Goal: Check status: Check status

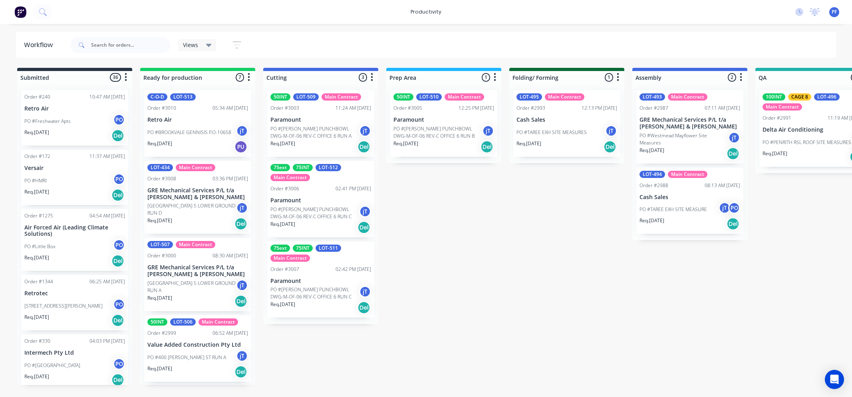
scroll to position [0, 308]
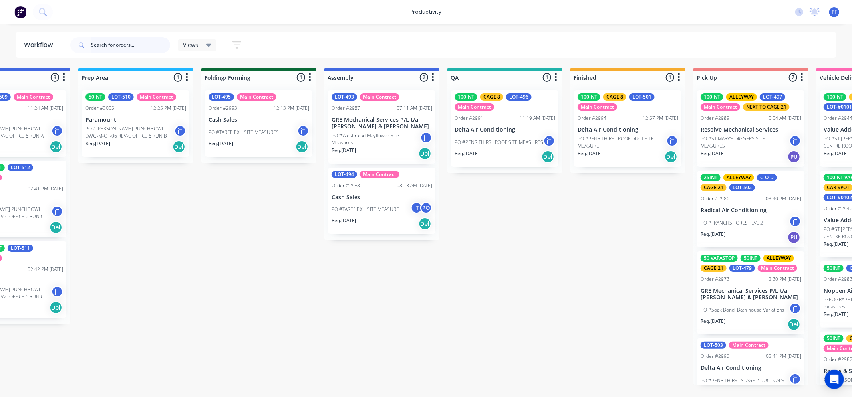
click at [101, 45] on input "text" at bounding box center [130, 45] width 79 height 16
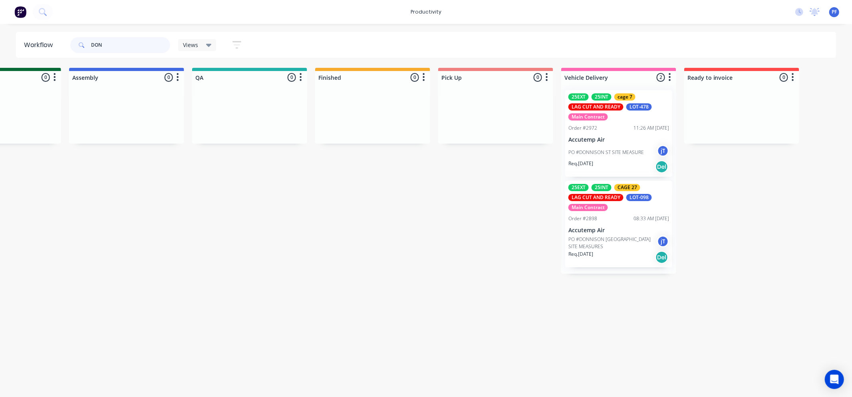
scroll to position [0, 564]
click at [661, 209] on div "Mark as Delivered" at bounding box center [673, 213] width 80 height 16
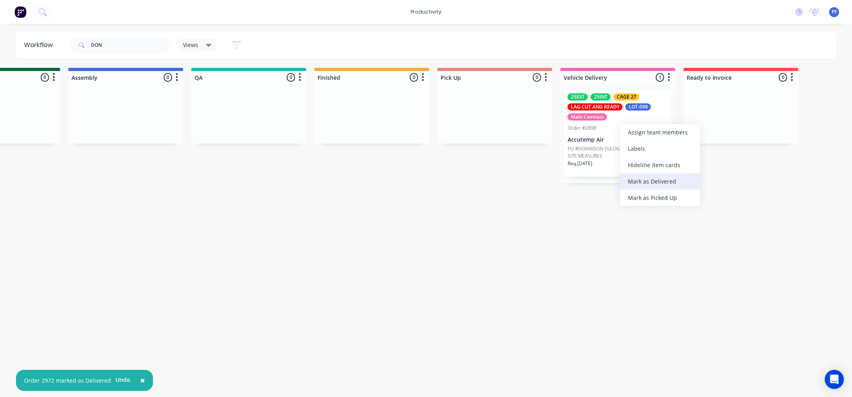
click at [645, 177] on div "Mark as Delivered" at bounding box center [660, 181] width 80 height 16
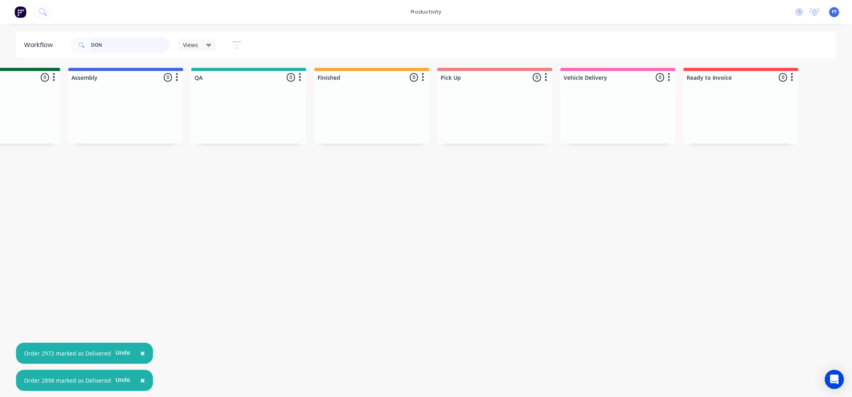
drag, startPoint x: 146, startPoint y: 46, endPoint x: 150, endPoint y: 54, distance: 9.8
click at [146, 46] on input "DON" at bounding box center [130, 45] width 79 height 16
type input "D"
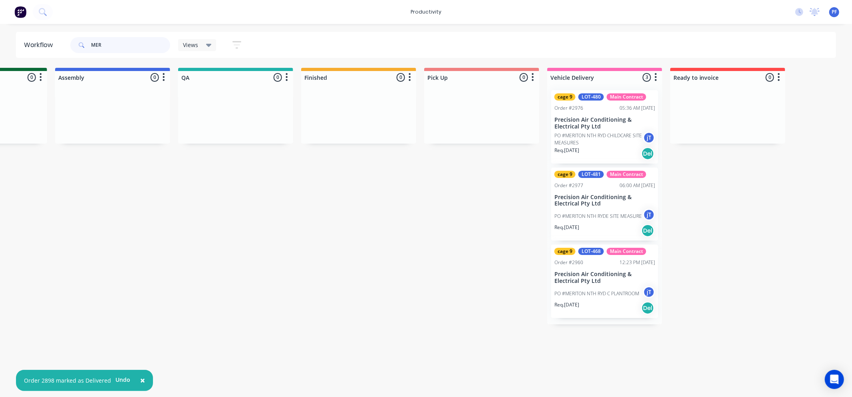
scroll to position [0, 580]
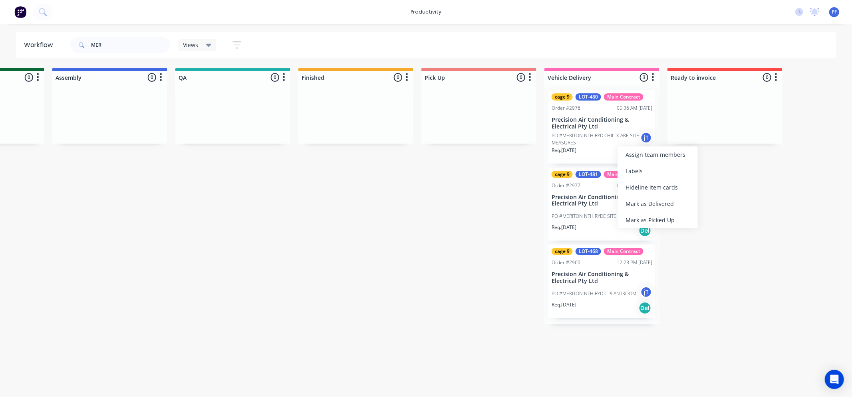
click at [657, 202] on div "Mark as Delivered" at bounding box center [657, 204] width 80 height 16
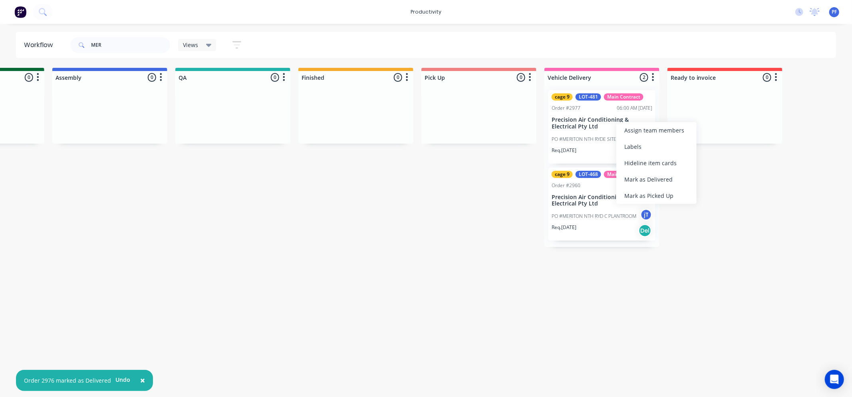
click at [647, 181] on div "Mark as Delivered" at bounding box center [656, 179] width 80 height 16
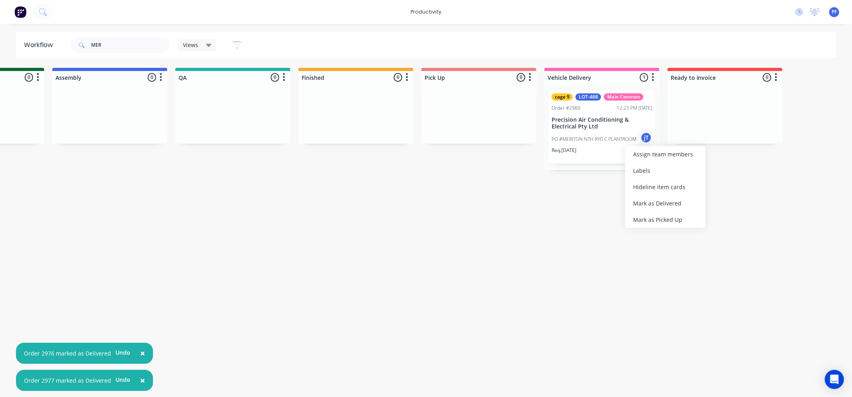
drag, startPoint x: 660, startPoint y: 203, endPoint x: 640, endPoint y: 200, distance: 20.6
click at [661, 203] on div "Mark as Delivered" at bounding box center [665, 203] width 80 height 16
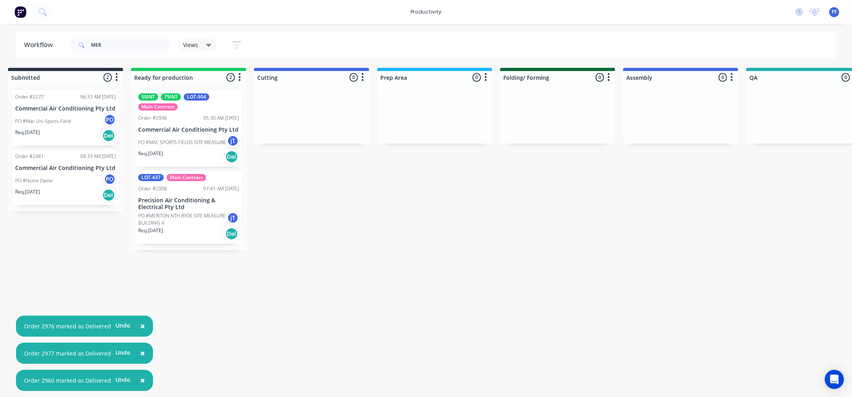
scroll to position [0, 0]
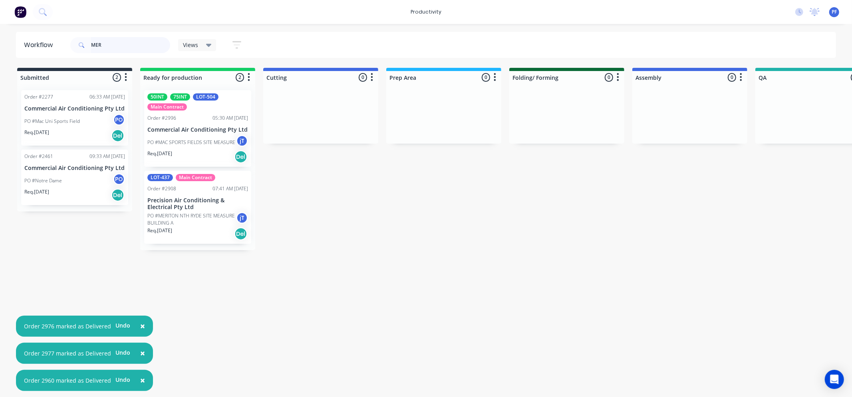
click at [154, 48] on input "MER" at bounding box center [130, 45] width 79 height 16
type input "M"
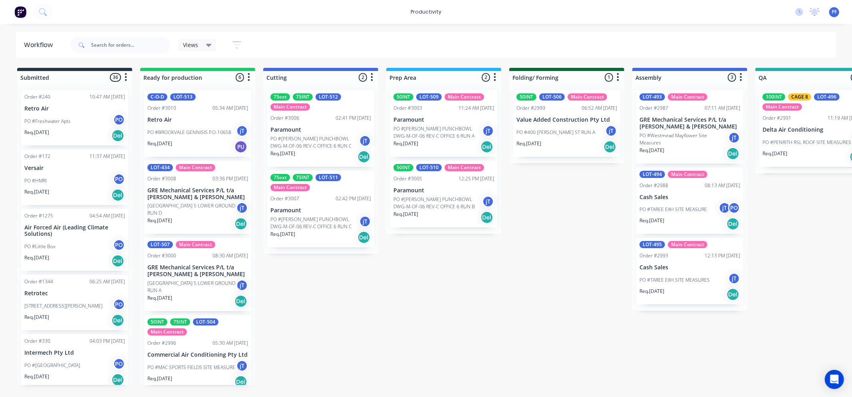
drag, startPoint x: 348, startPoint y: 396, endPoint x: 349, endPoint y: 400, distance: 4.3
click at [349, 349] on html "productivity productivity Workflow Planner Delivery Scheduling Timesheets No ne…" at bounding box center [426, 174] width 852 height 349
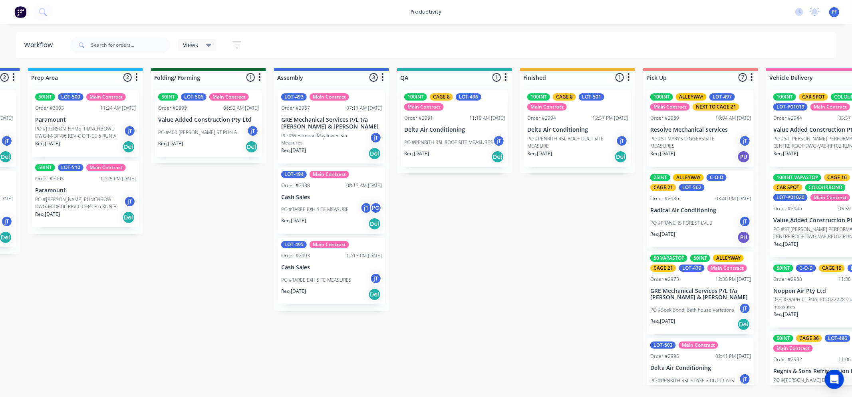
scroll to position [0, 357]
